Goal: Subscribe to service/newsletter

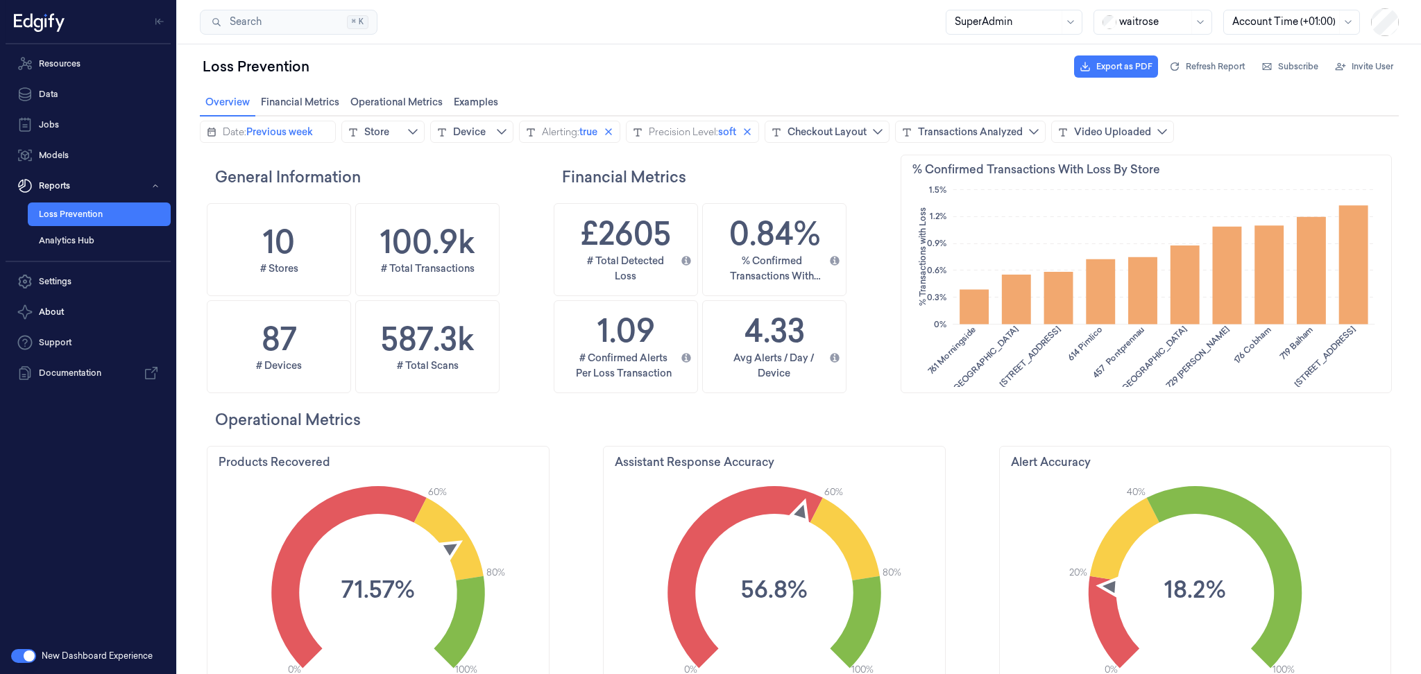
scroll to position [369, 68]
click at [212, 128] on icon "calendar icon" at bounding box center [211, 132] width 8 height 9
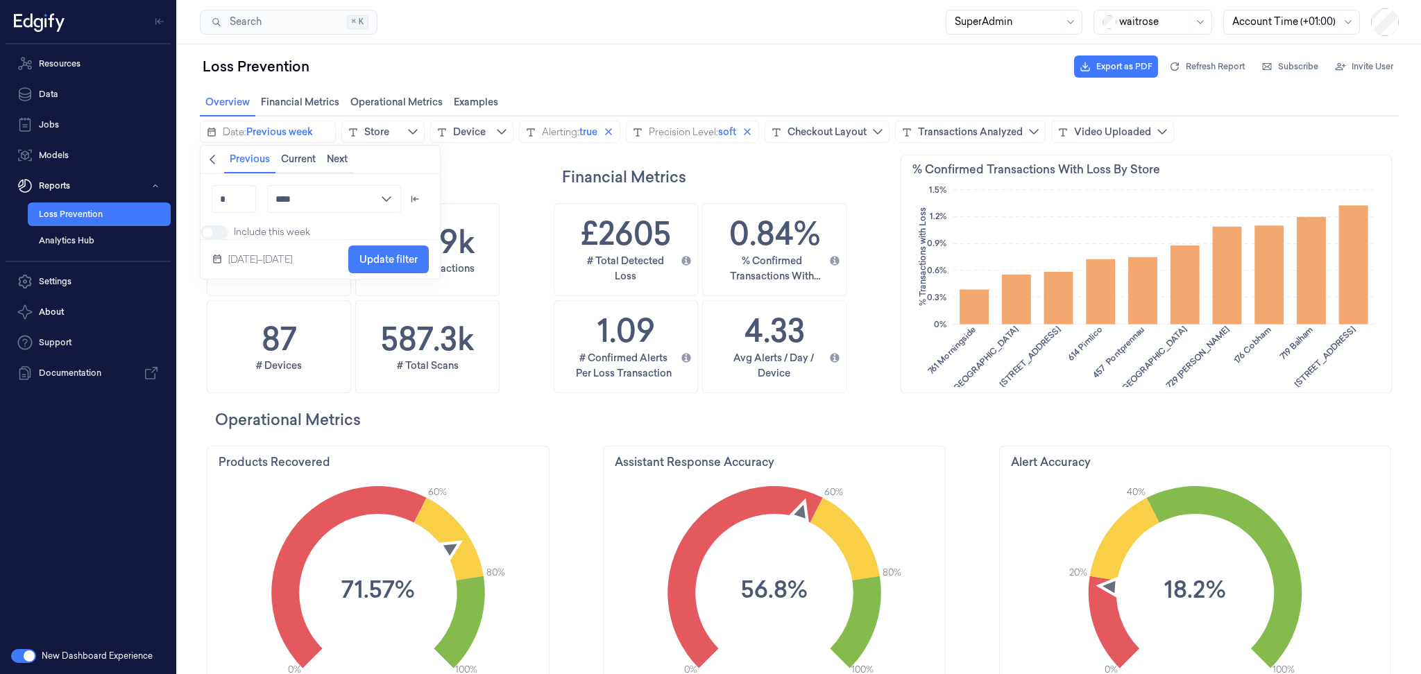
click at [211, 162] on icon "chevronleft icon" at bounding box center [212, 159] width 11 height 11
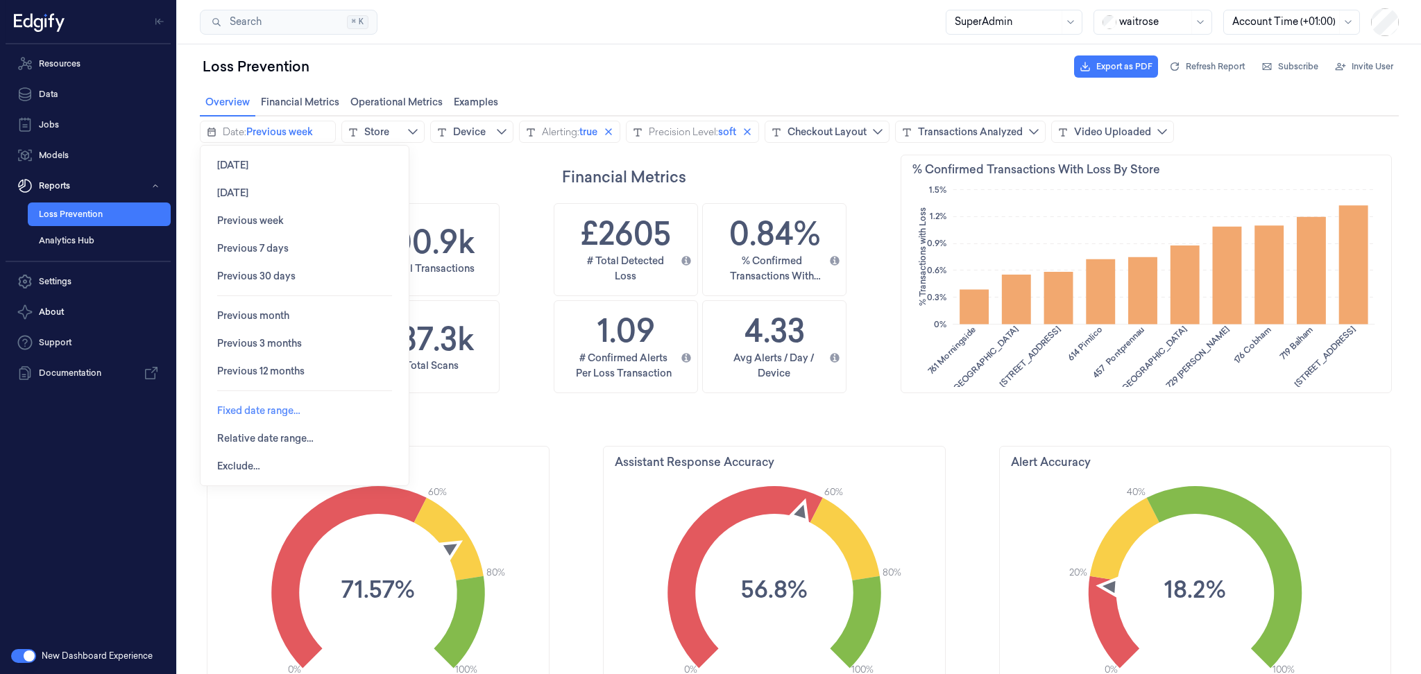
click at [264, 403] on span "Fixed date range…" at bounding box center [258, 411] width 83 height 26
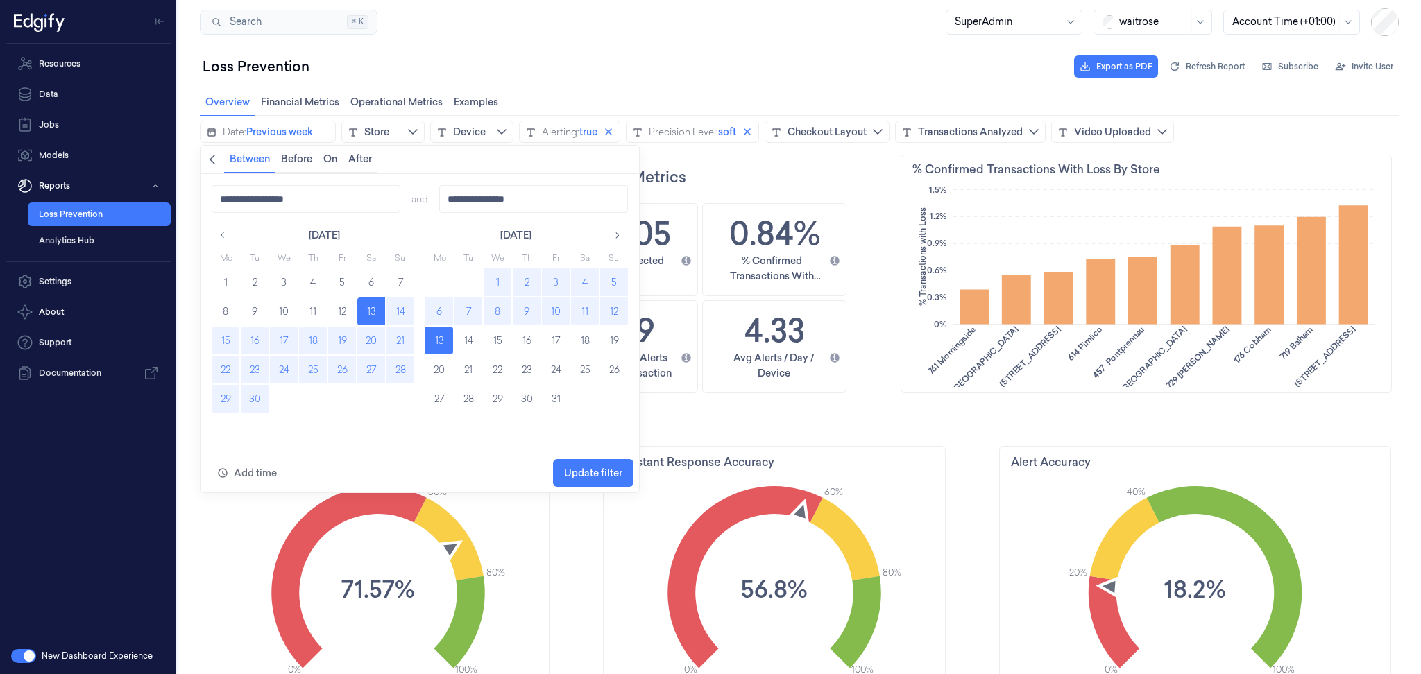
click at [231, 395] on button "29" at bounding box center [226, 399] width 28 height 28
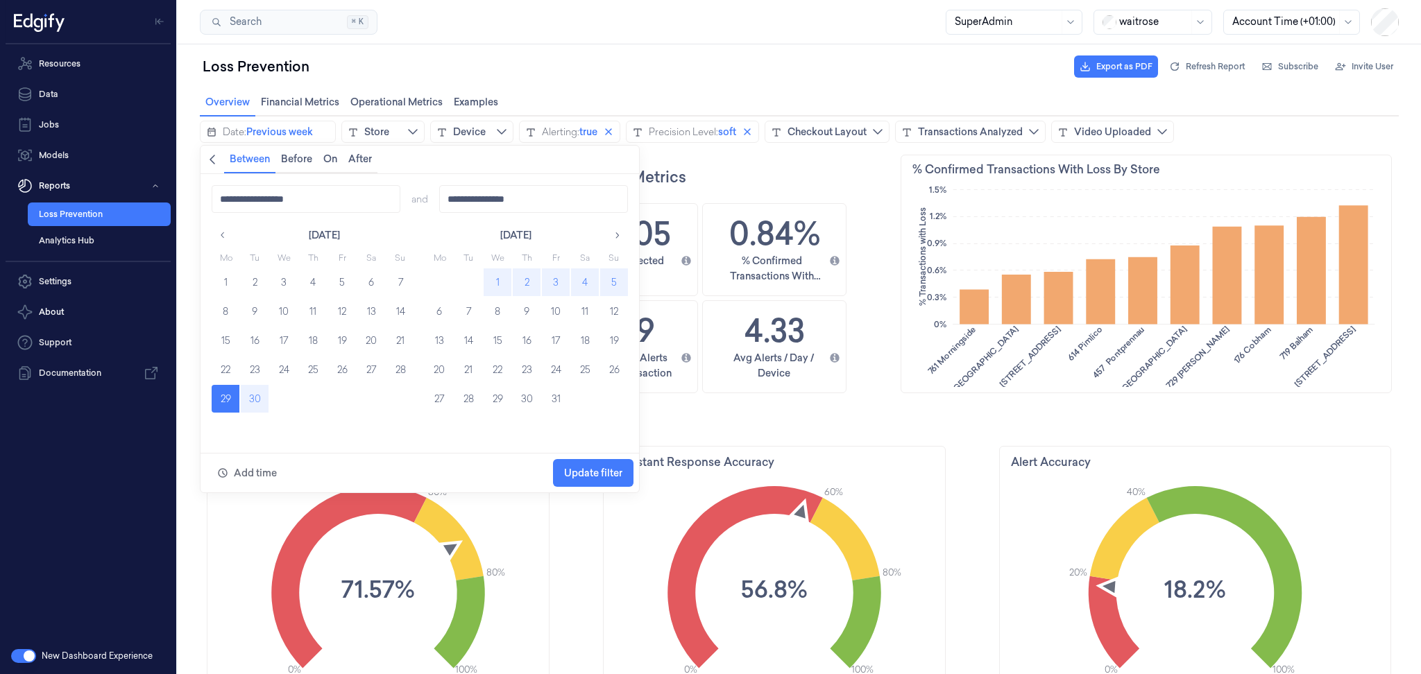
click at [612, 283] on button "5" at bounding box center [614, 282] width 28 height 28
type input "**********"
click at [601, 478] on span "Update filter" at bounding box center [593, 473] width 58 height 11
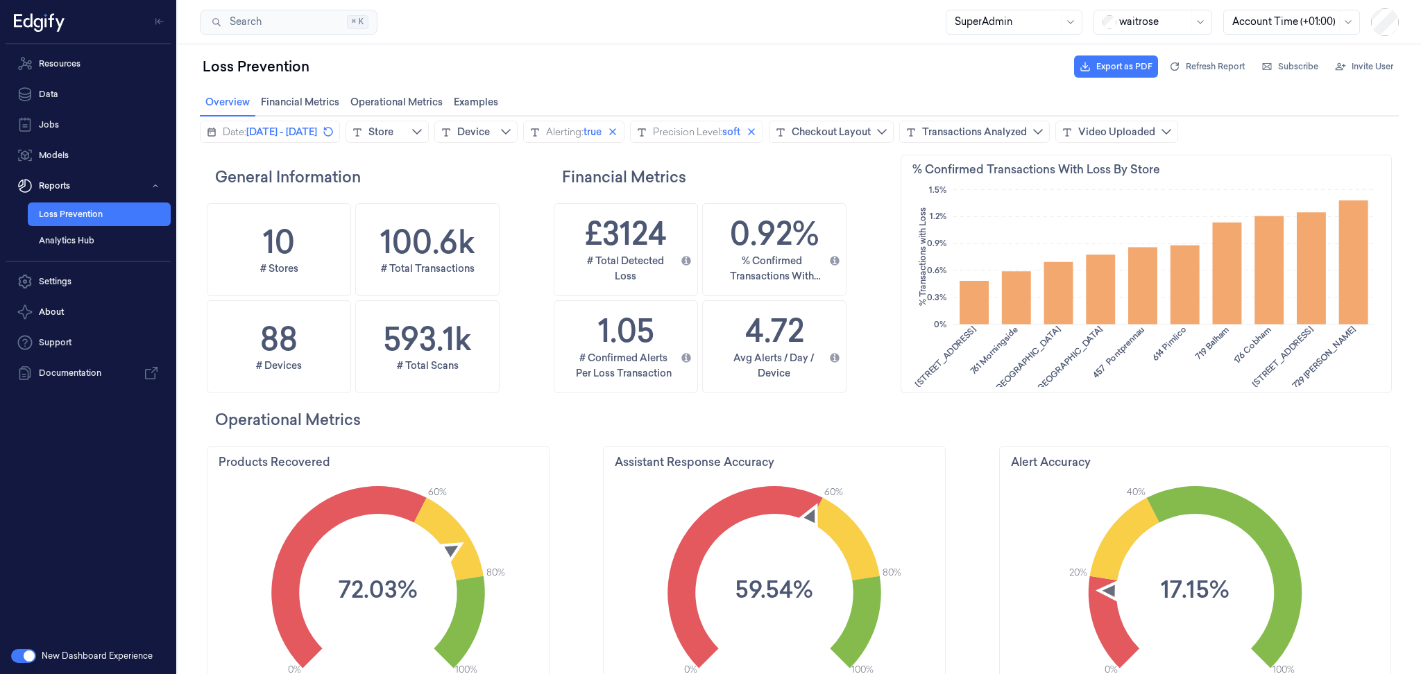
scroll to position [369, 493]
click at [1290, 62] on span "Subscribe" at bounding box center [1298, 66] width 40 height 12
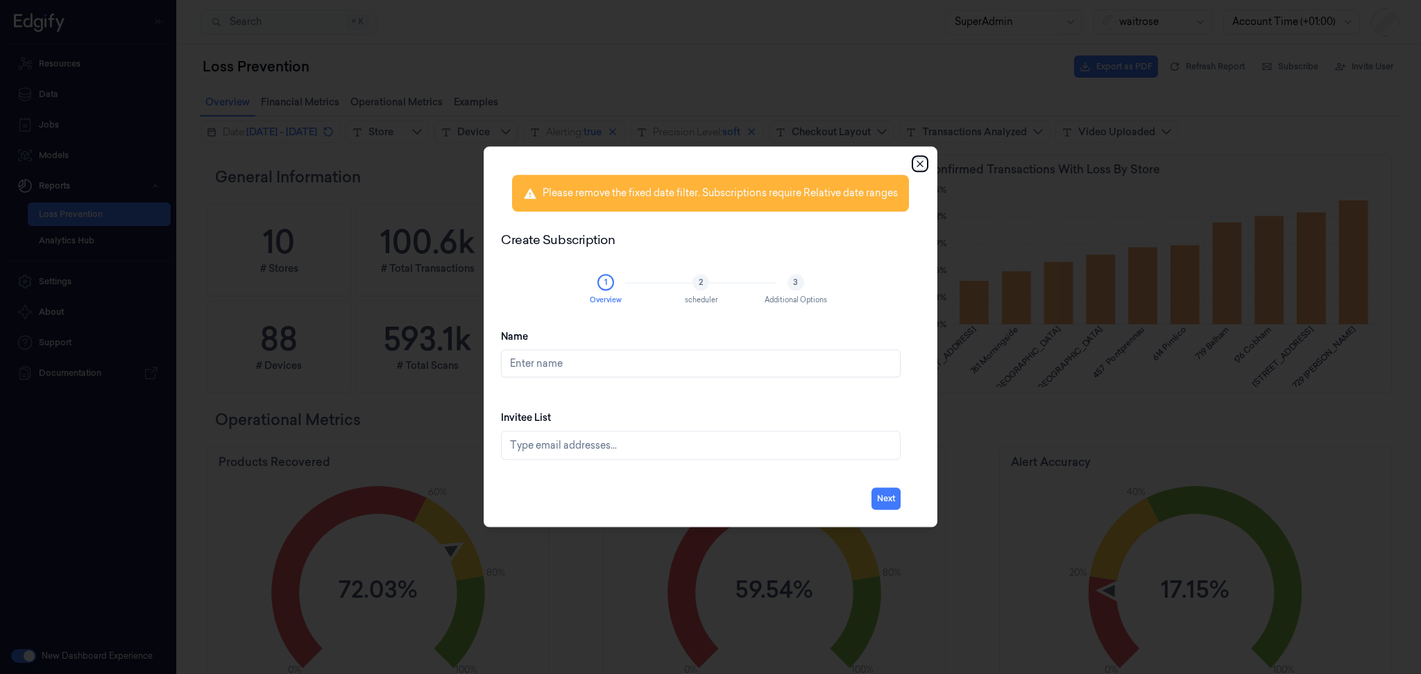
click at [917, 166] on icon "button" at bounding box center [919, 163] width 11 height 11
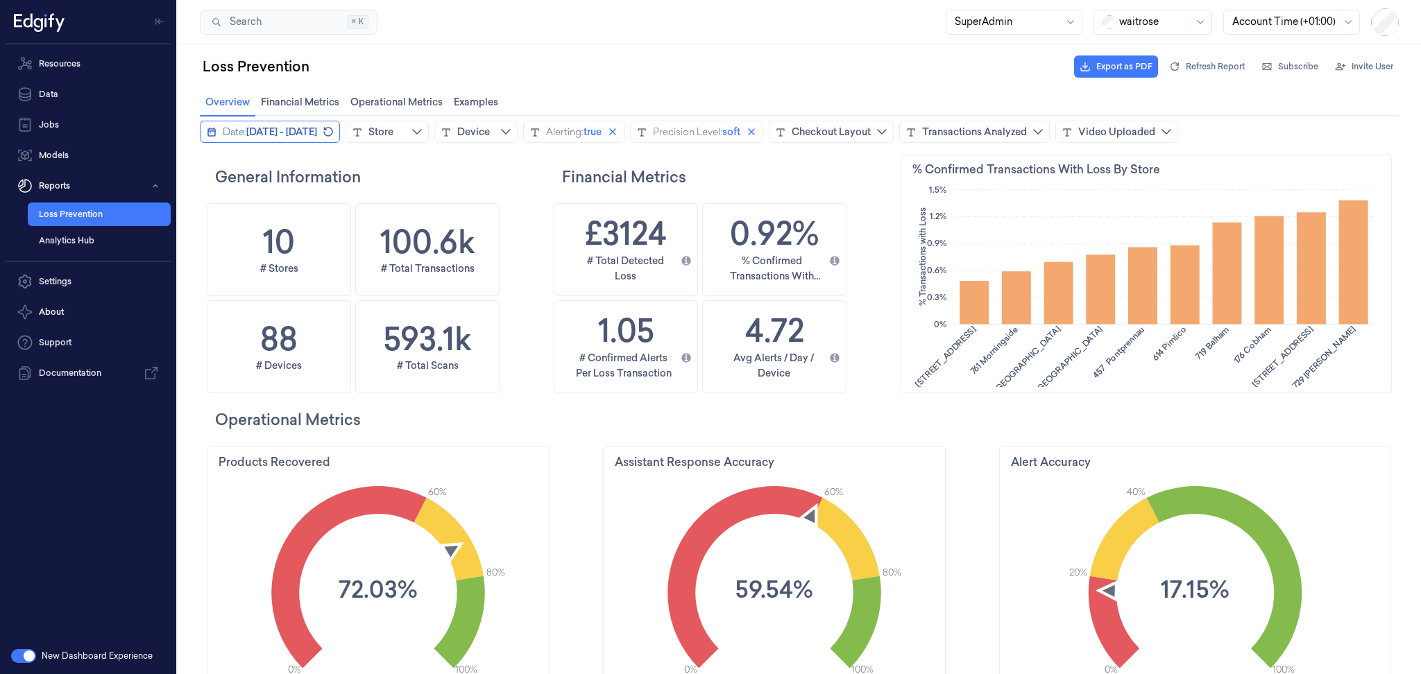
click at [212, 134] on icon "calendar icon" at bounding box center [211, 132] width 11 height 11
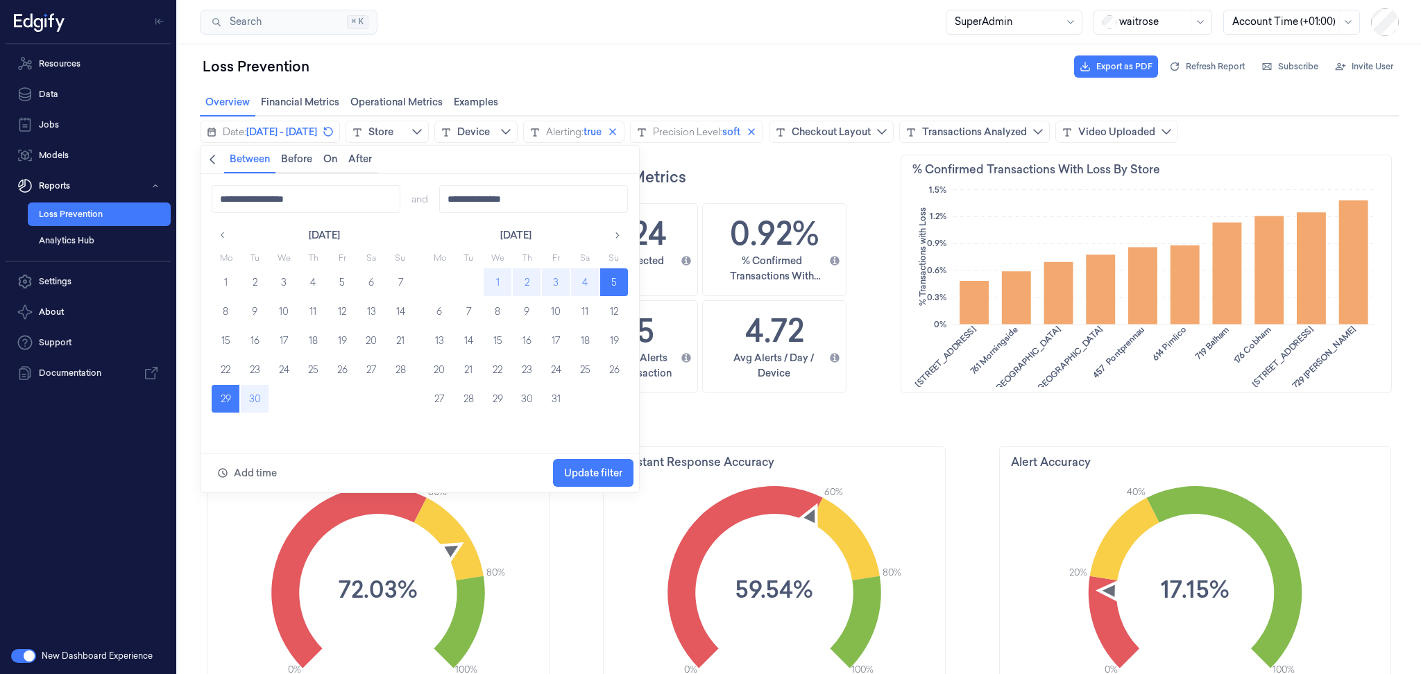
click at [219, 157] on button "Back" at bounding box center [213, 160] width 24 height 28
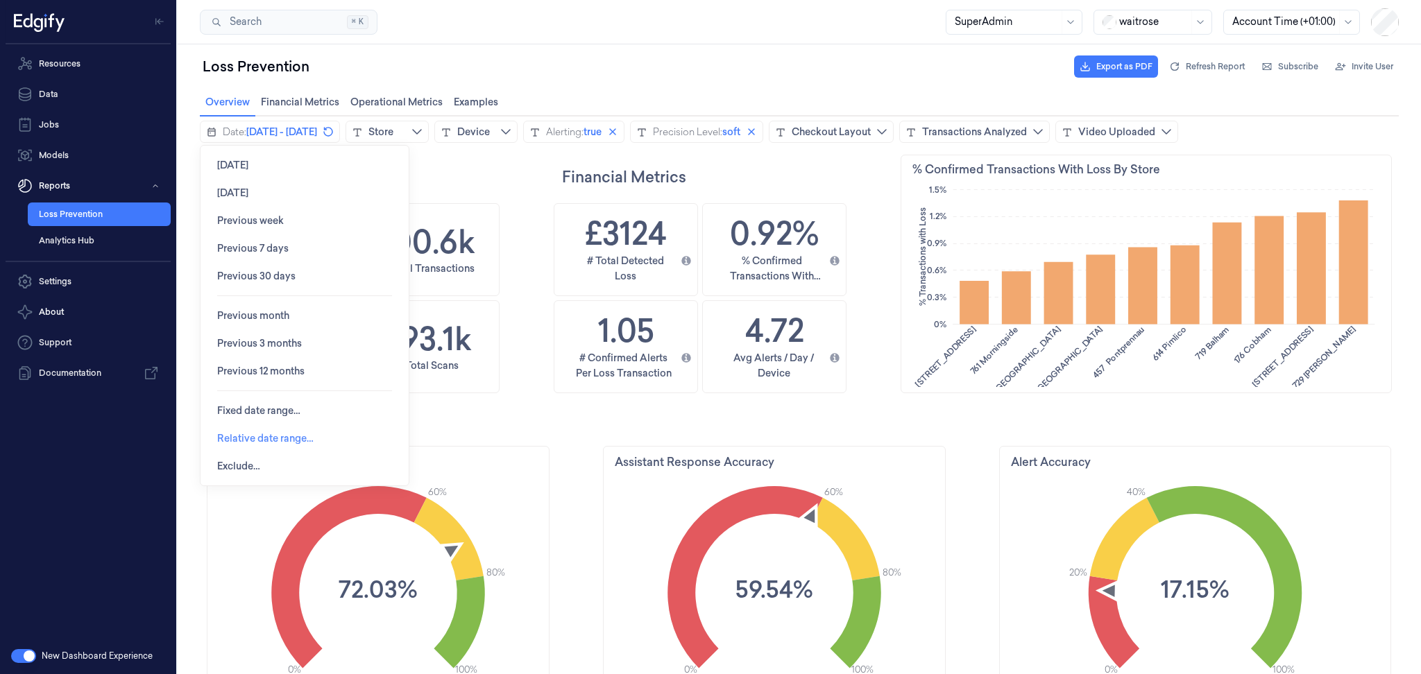
click at [251, 433] on span "Relative date range…" at bounding box center [265, 438] width 96 height 11
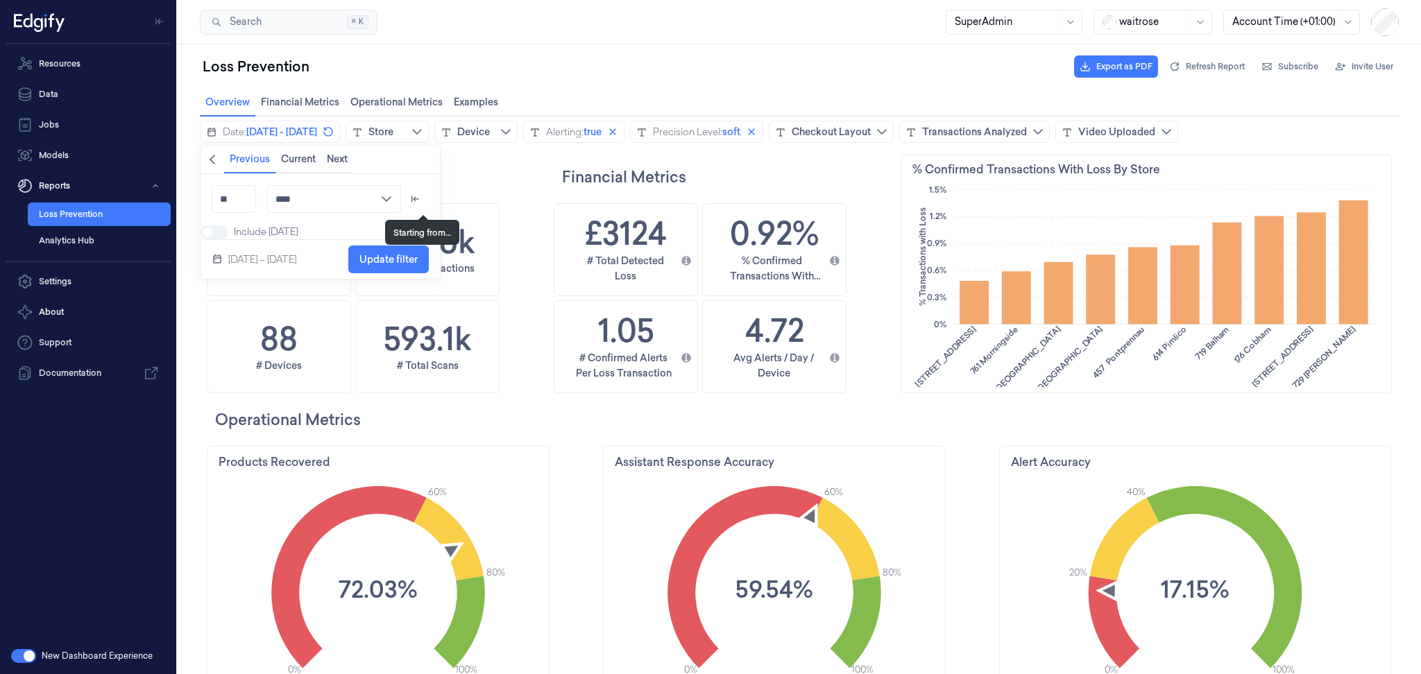
click at [419, 194] on icon "arrow_left_to_line icon" at bounding box center [414, 199] width 11 height 11
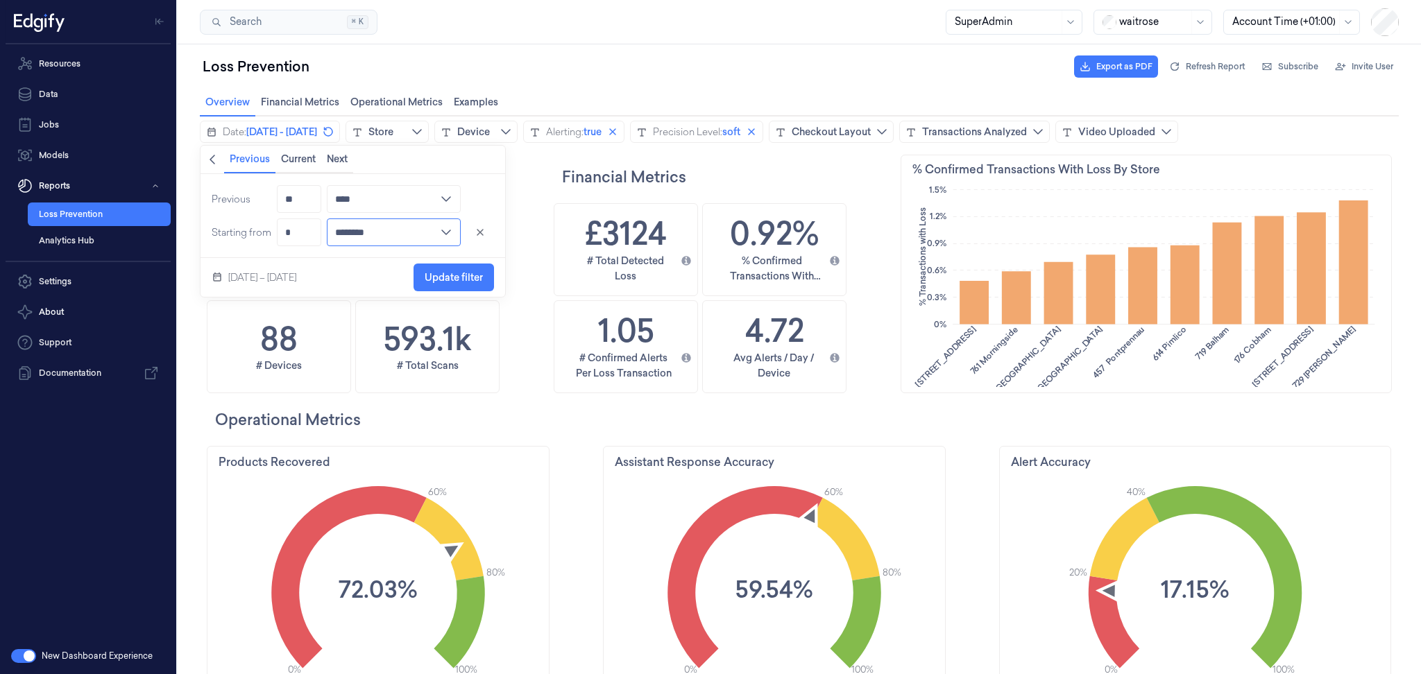
drag, startPoint x: 358, startPoint y: 228, endPoint x: 357, endPoint y: 237, distance: 9.7
click at [358, 230] on input "********" at bounding box center [394, 233] width 134 height 28
click at [352, 302] on div "weeks ago" at bounding box center [365, 301] width 48 height 14
type input "*********"
drag, startPoint x: 296, startPoint y: 226, endPoint x: 260, endPoint y: 248, distance: 42.0
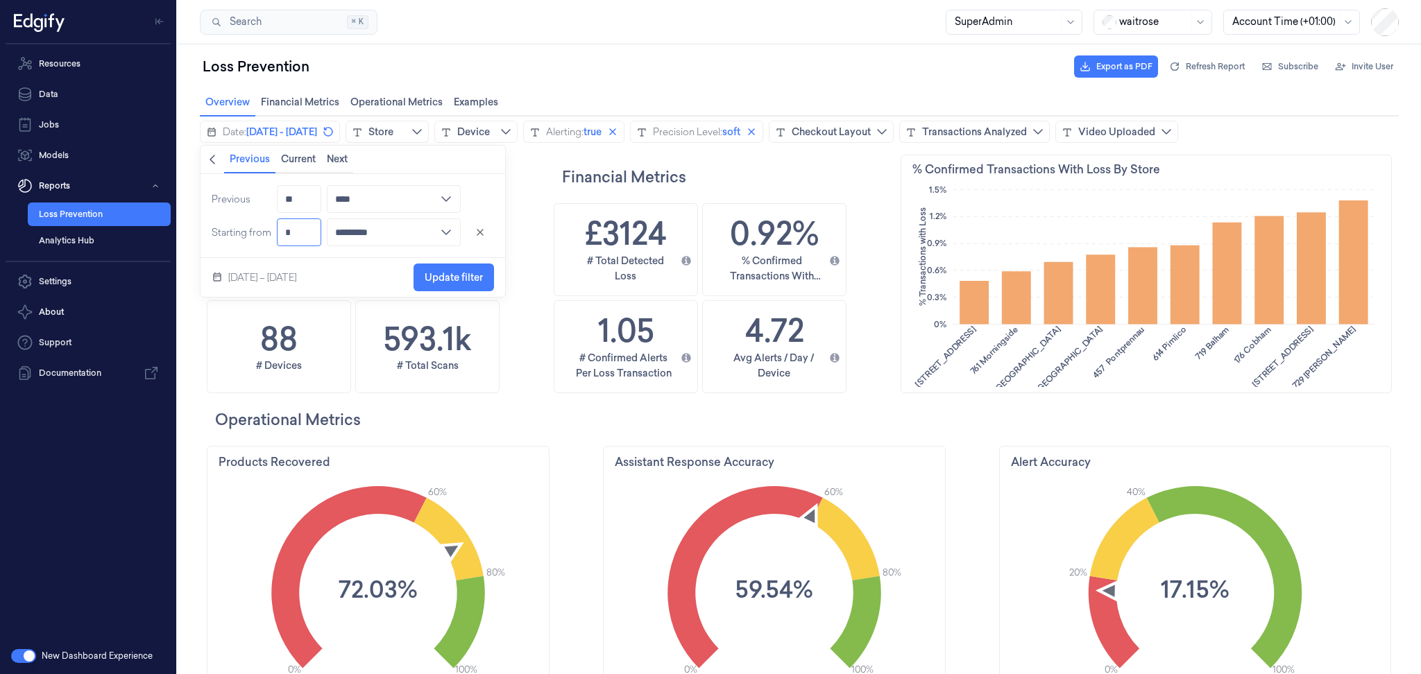
click at [260, 248] on div "Previous ** **** minutes hours days weeks months quarters years Starting from *…" at bounding box center [353, 215] width 305 height 83
type input "*"
type input "********"
type input "*"
click at [382, 200] on input "****" at bounding box center [394, 199] width 134 height 28
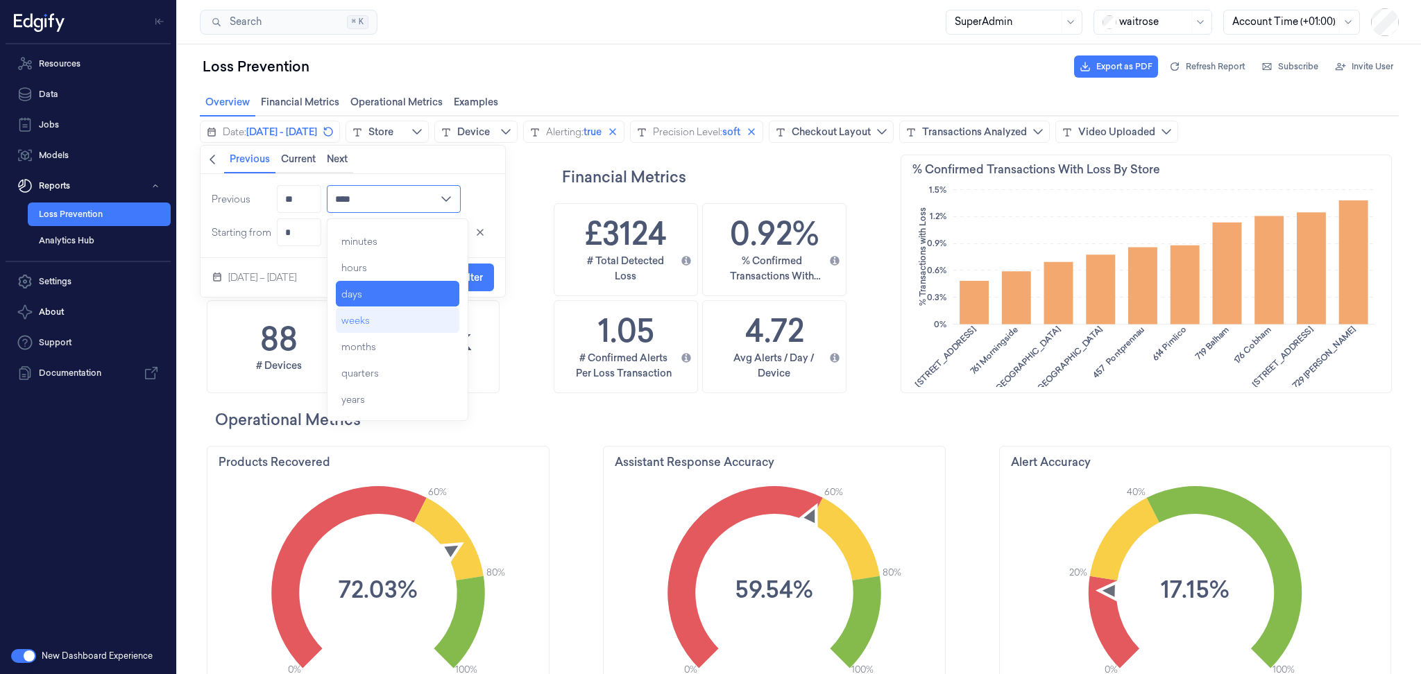
click at [366, 322] on div "weeks" at bounding box center [355, 321] width 28 height 14
type input "*****"
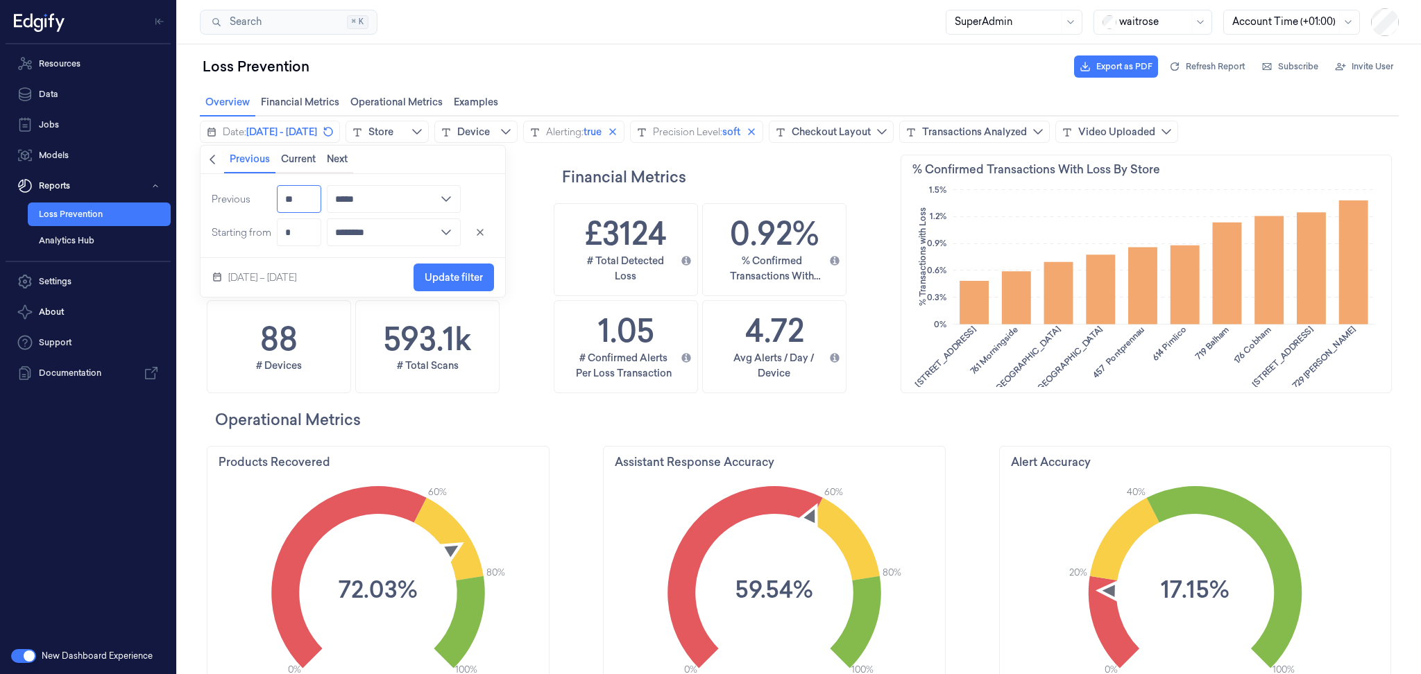
drag, startPoint x: 302, startPoint y: 192, endPoint x: 268, endPoint y: 197, distance: 34.3
click at [268, 197] on div "Previous ** ***** minutes hours days weeks months quarters years Starting from …" at bounding box center [353, 215] width 305 height 83
type input "*"
type input "****"
type input "*"
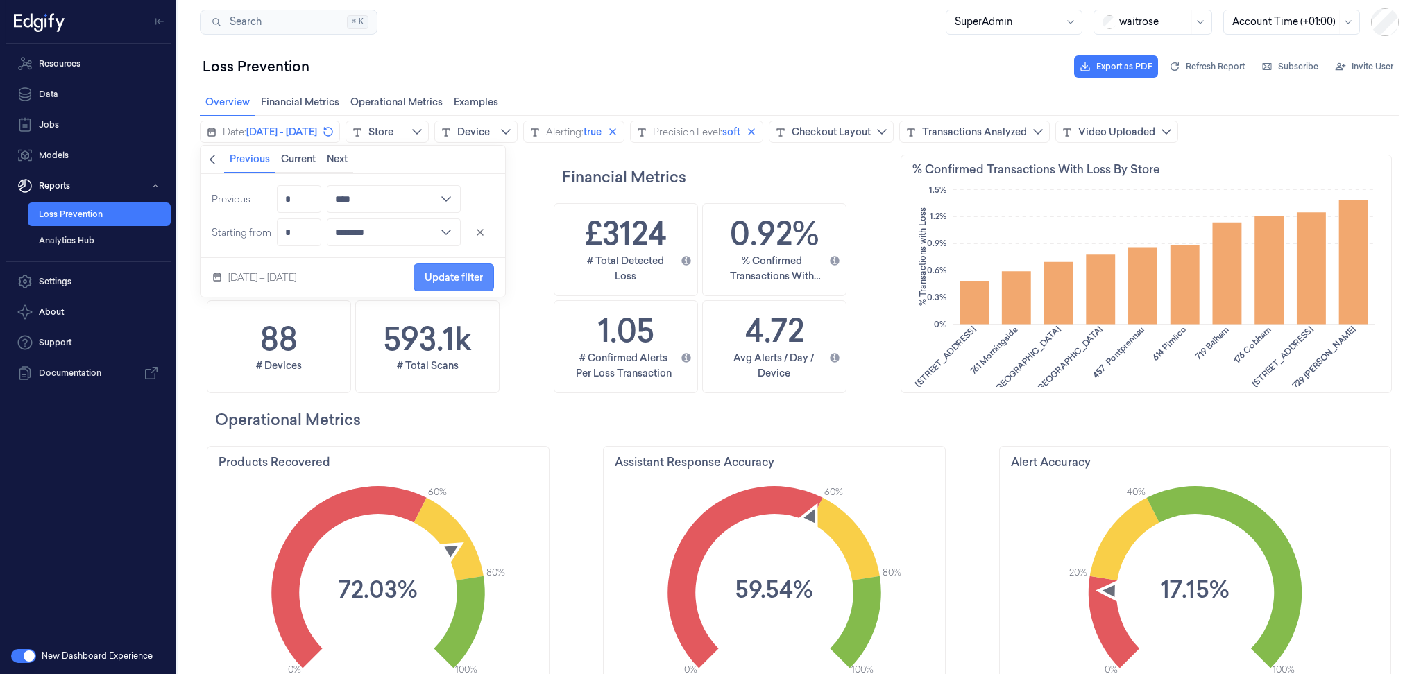
click at [433, 272] on span "Update filter" at bounding box center [454, 277] width 58 height 11
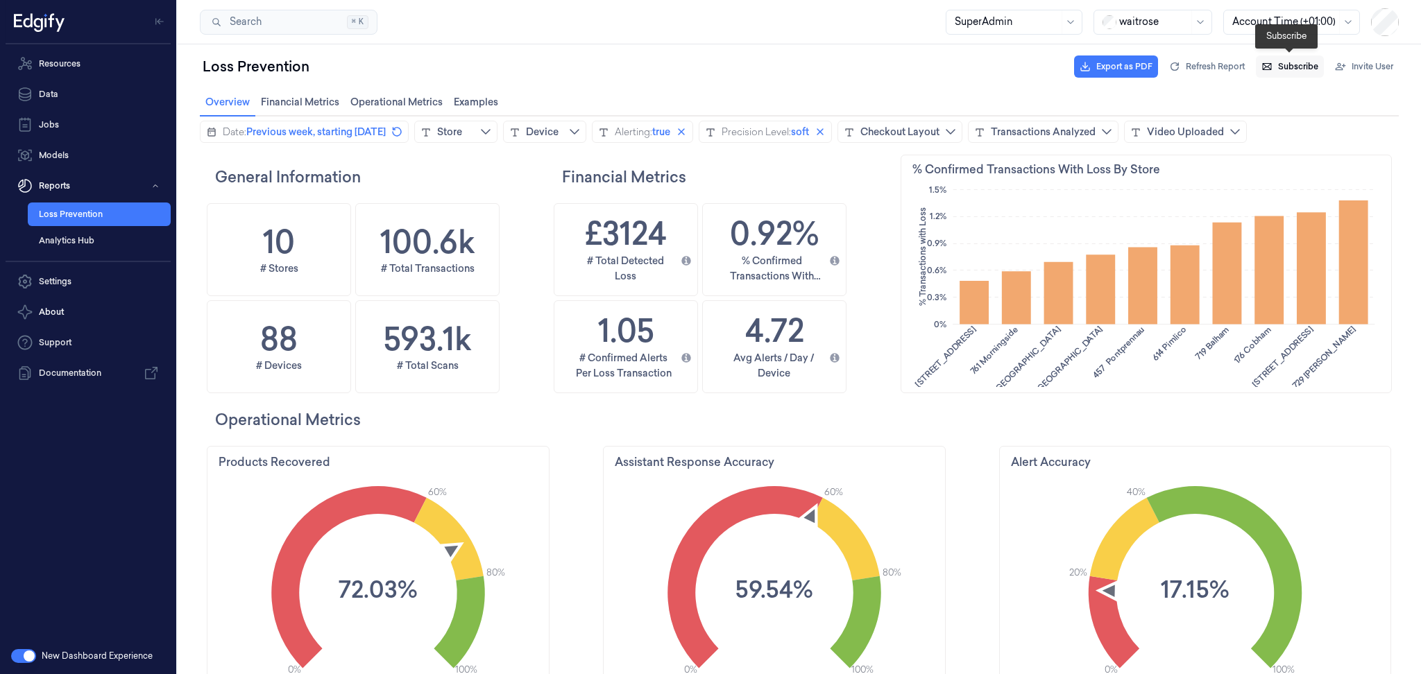
scroll to position [369, 68]
click at [1288, 61] on span "Subscribe" at bounding box center [1298, 66] width 40 height 12
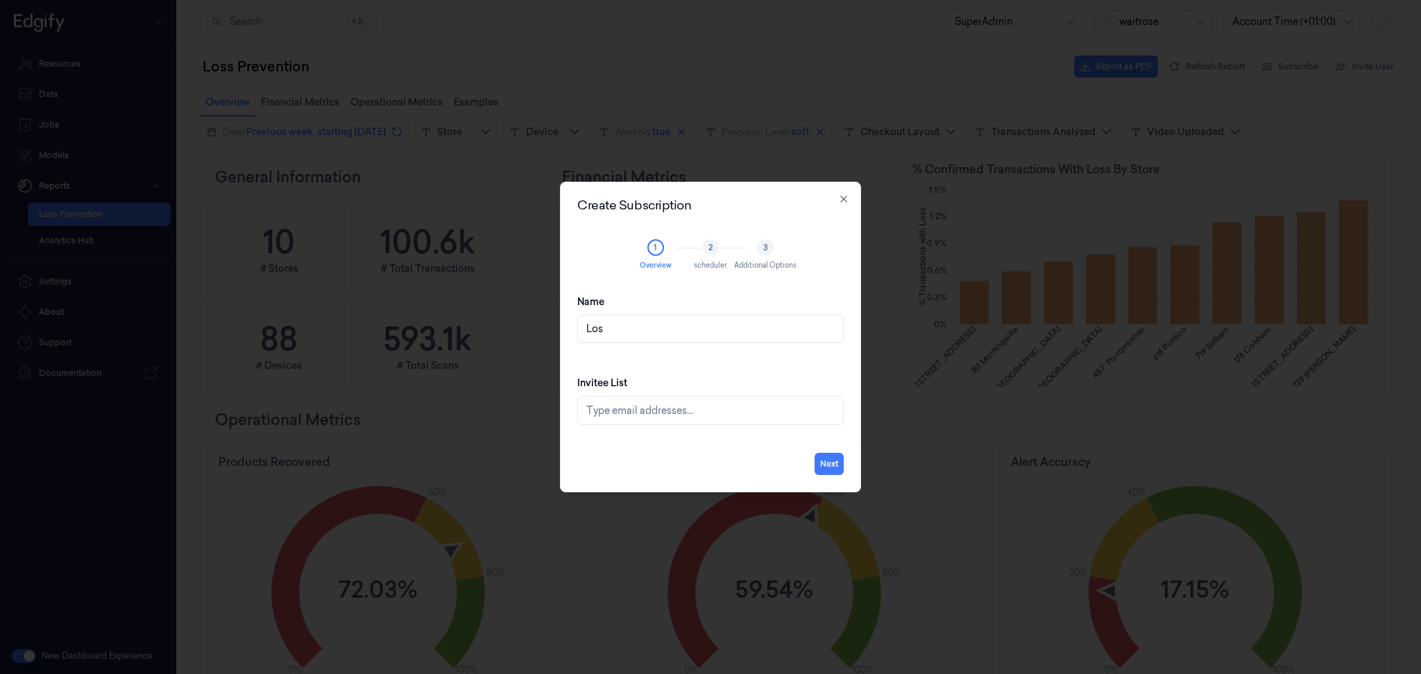
type input "Loss Prevention Weekly"
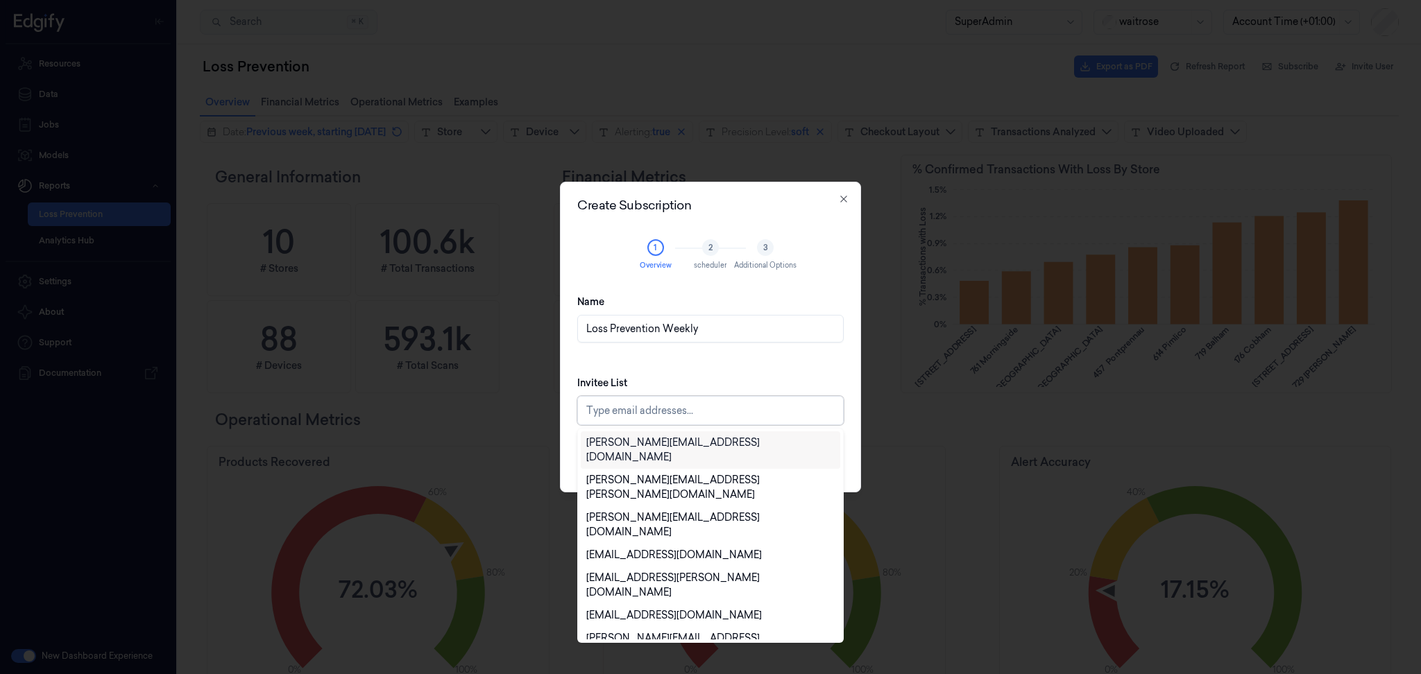
click at [656, 409] on div at bounding box center [711, 411] width 251 height 15
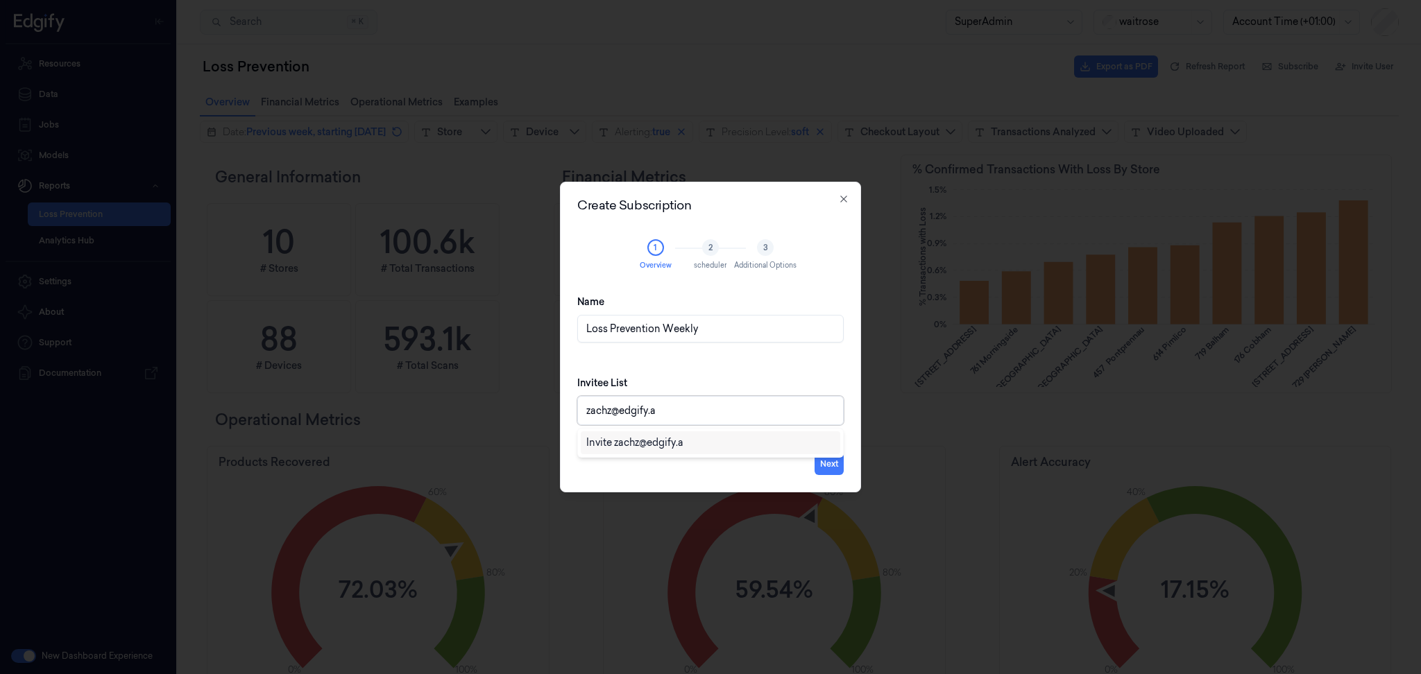
type input "[EMAIL_ADDRESS]"
click at [647, 441] on div "Invite [EMAIL_ADDRESS]" at bounding box center [645, 443] width 118 height 15
type input "[EMAIL_ADDRESS]"
click at [669, 439] on div "Invite [EMAIL_ADDRESS]" at bounding box center [645, 443] width 118 height 15
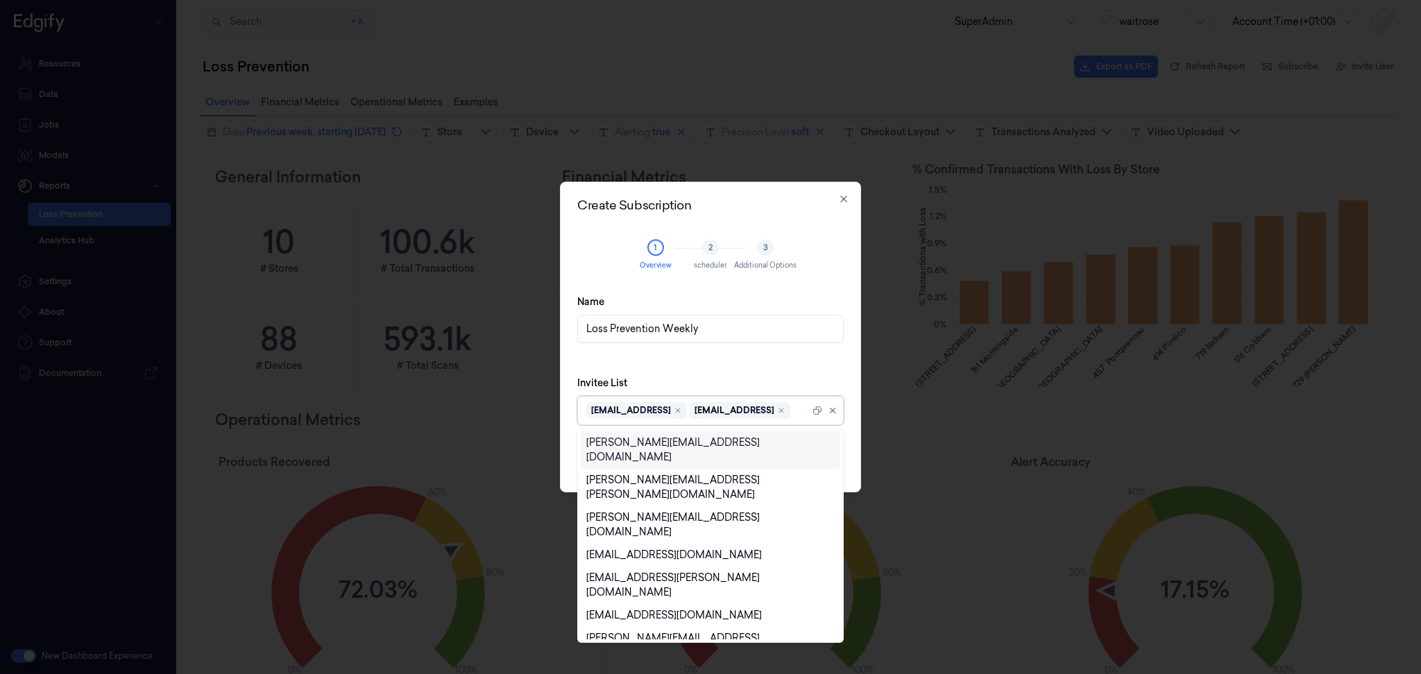
click at [762, 379] on div "Invitee List option , selected. 59 results available. Use Up and Down to choose…" at bounding box center [710, 400] width 266 height 71
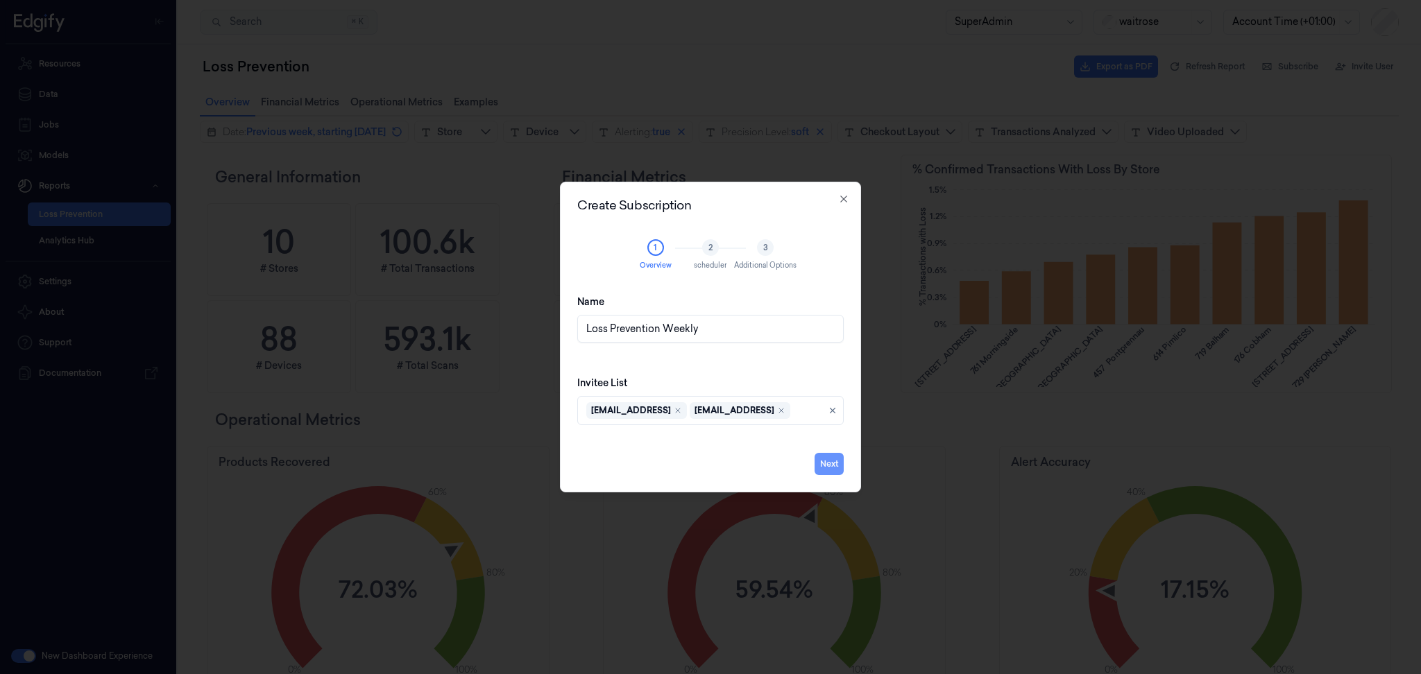
click at [820, 462] on button "Next" at bounding box center [829, 464] width 29 height 22
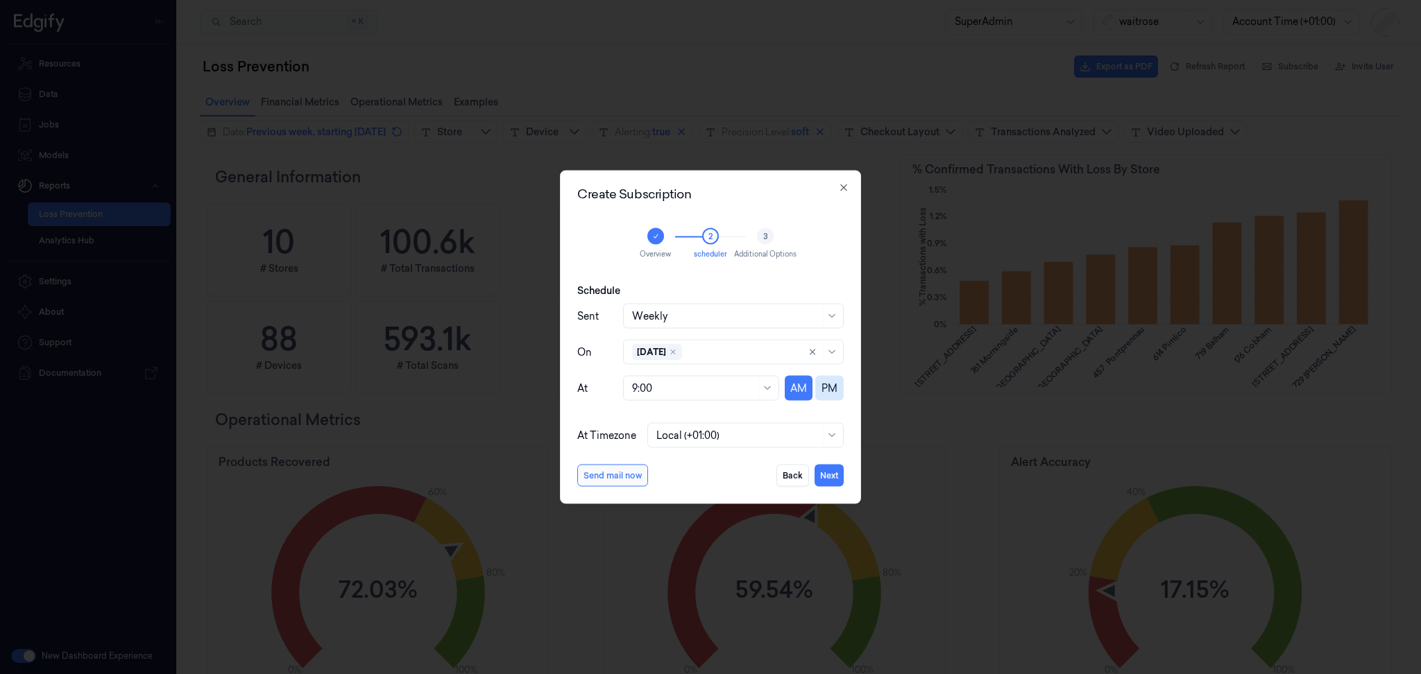
click at [836, 392] on button "PM" at bounding box center [829, 388] width 28 height 25
click at [724, 386] on div at bounding box center [693, 388] width 123 height 15
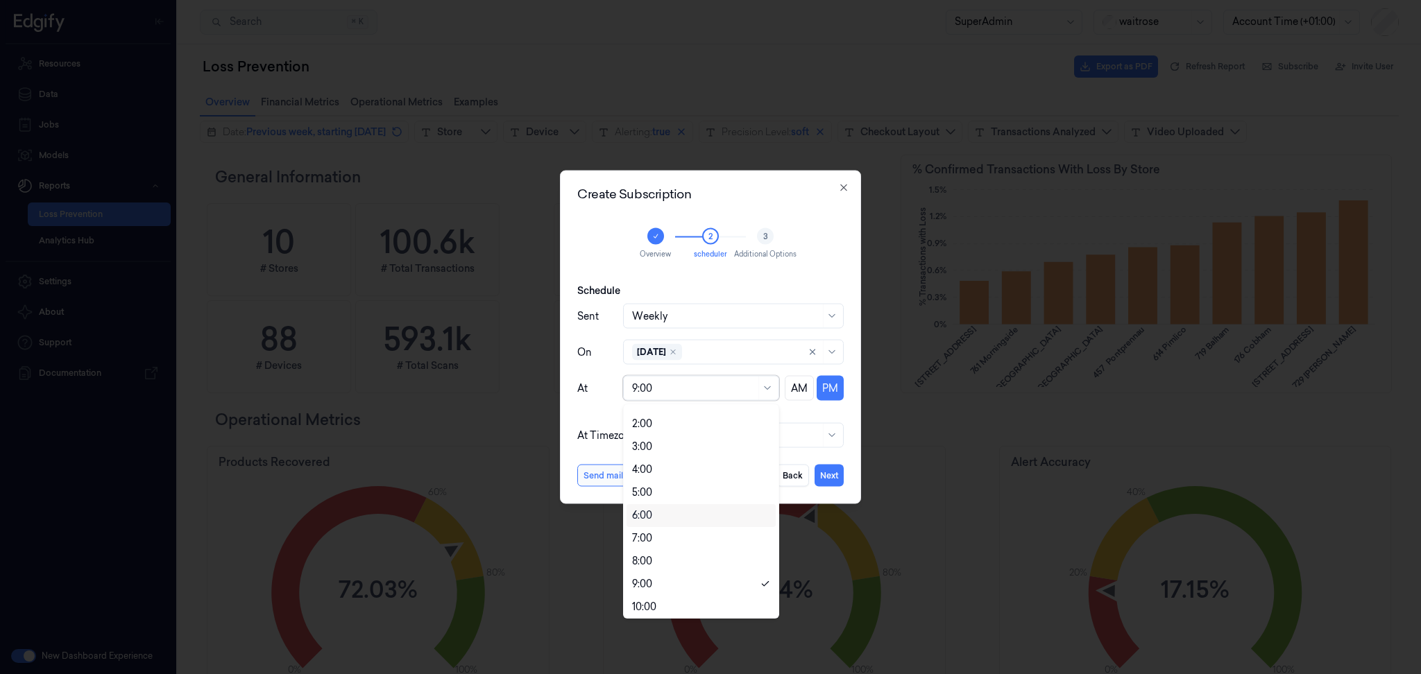
scroll to position [18, 0]
click at [669, 522] on div "6:00" at bounding box center [701, 515] width 138 height 15
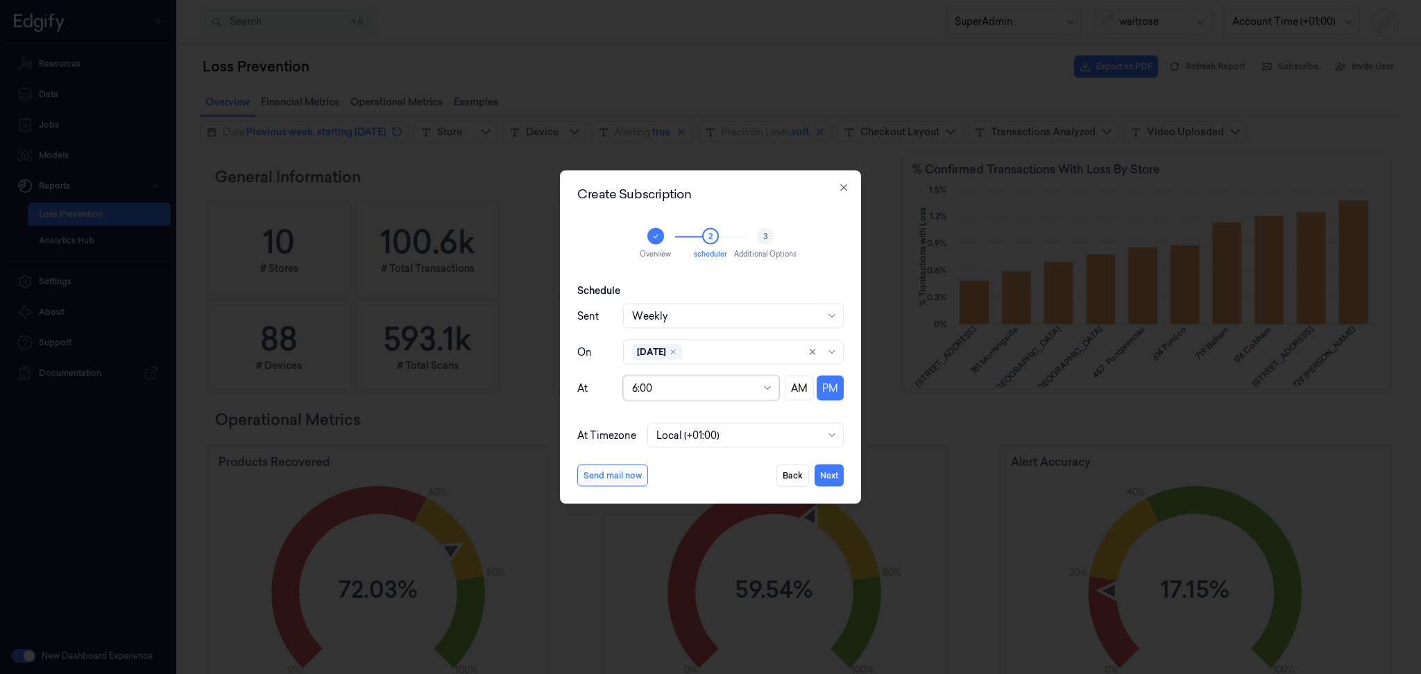
click at [676, 490] on div "Create Subscription Overview 2 scheduler 3 Additional Options Schedule Sent Wee…" at bounding box center [710, 338] width 301 height 334
click at [830, 472] on button "Next" at bounding box center [829, 476] width 29 height 22
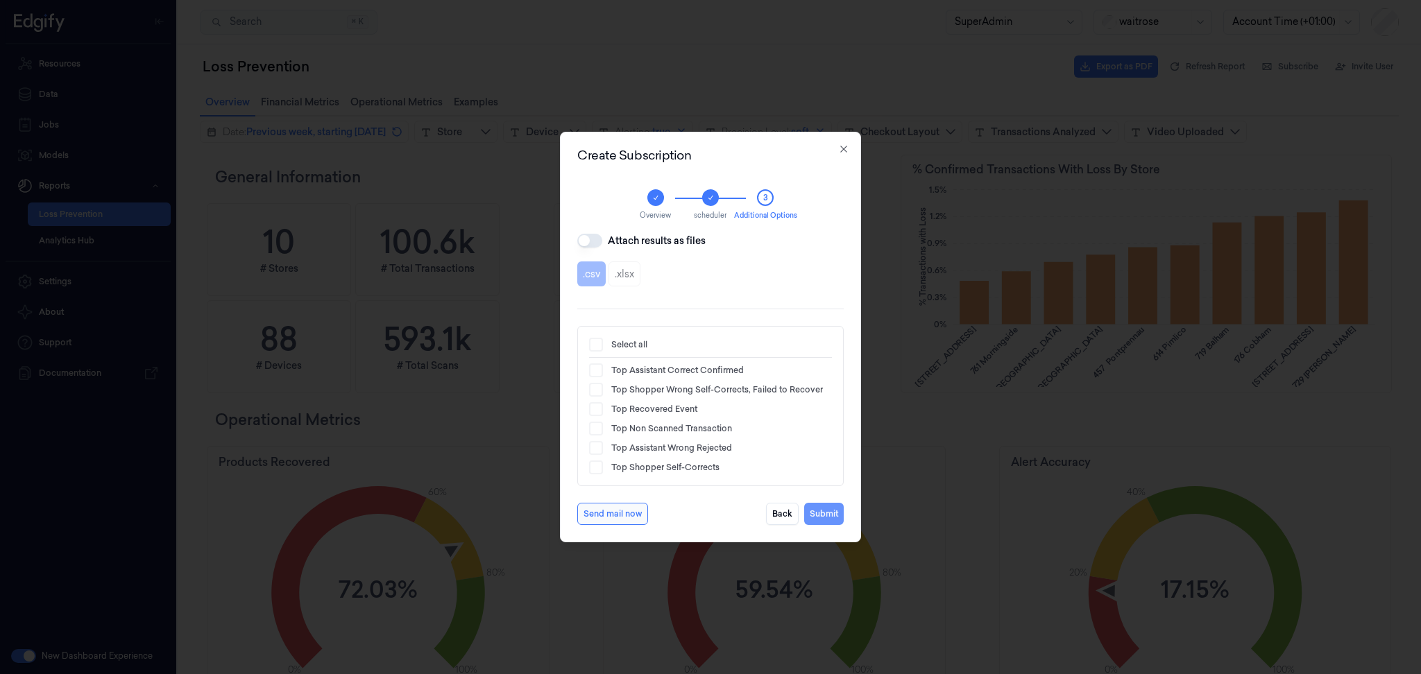
click at [830, 510] on button "Submit" at bounding box center [824, 514] width 40 height 22
